Goal: Check status

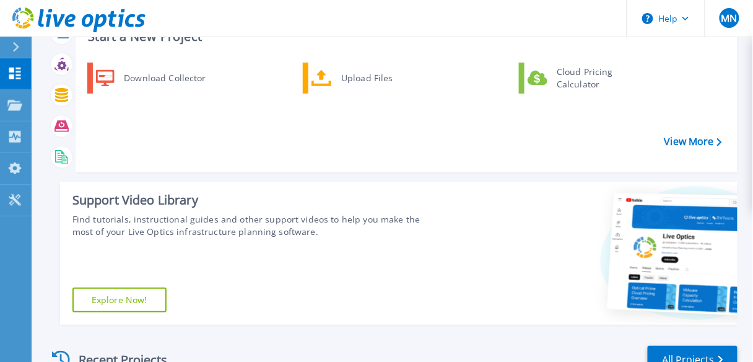
scroll to position [297, 0]
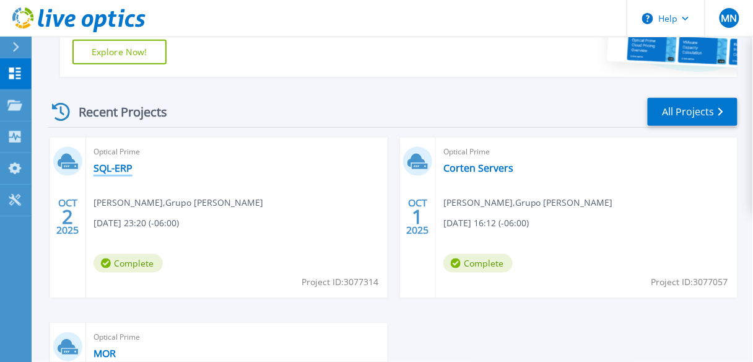
click at [113, 168] on link "SQL-ERP" at bounding box center [113, 168] width 39 height 12
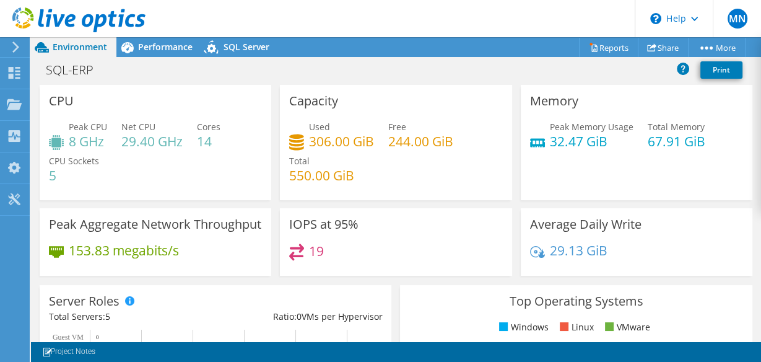
click at [448, 74] on div "SQL-ERP Print" at bounding box center [396, 69] width 730 height 23
